Goal: Transaction & Acquisition: Purchase product/service

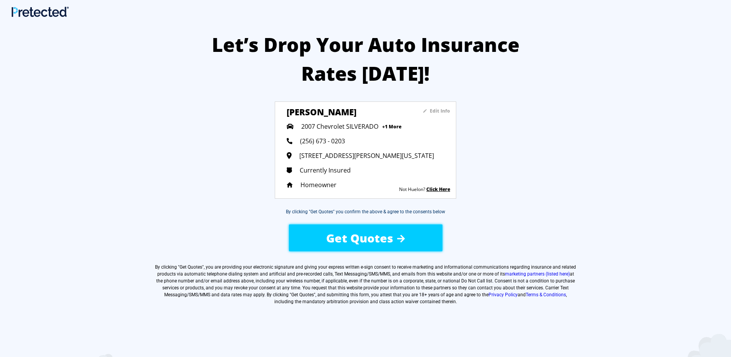
click at [376, 231] on span "Get Quotes" at bounding box center [359, 238] width 67 height 16
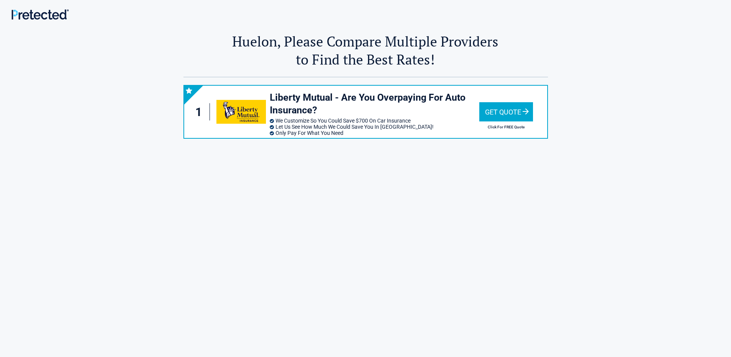
click at [494, 109] on div "Get Quote" at bounding box center [506, 111] width 54 height 19
